Goal: Task Accomplishment & Management: Manage account settings

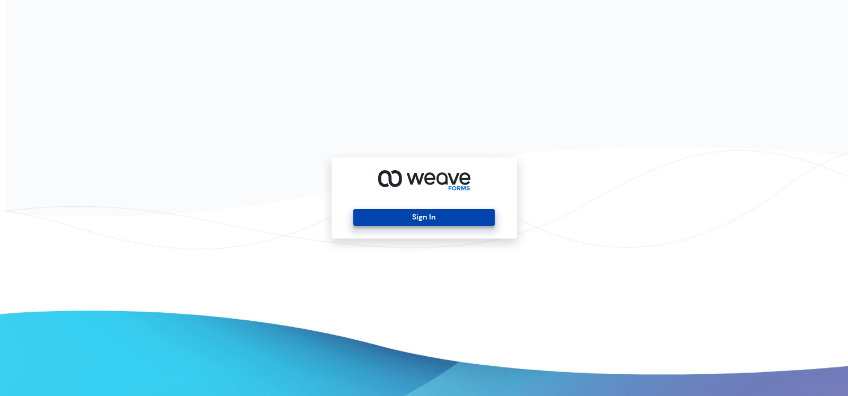
click at [445, 222] on button "Sign In" at bounding box center [423, 217] width 141 height 17
